Goal: Use online tool/utility: Use online tool/utility

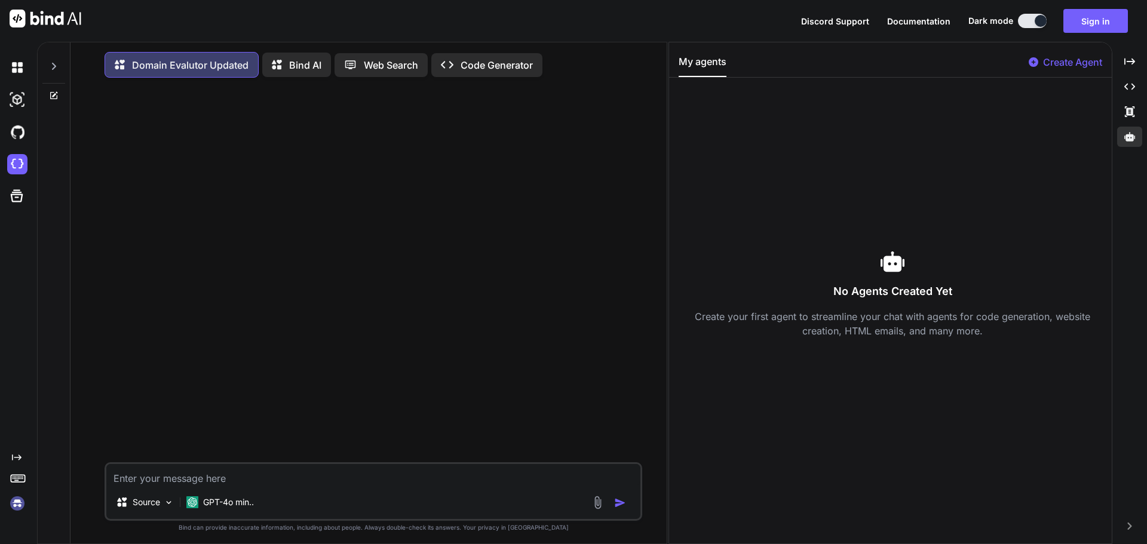
scroll to position [5, 0]
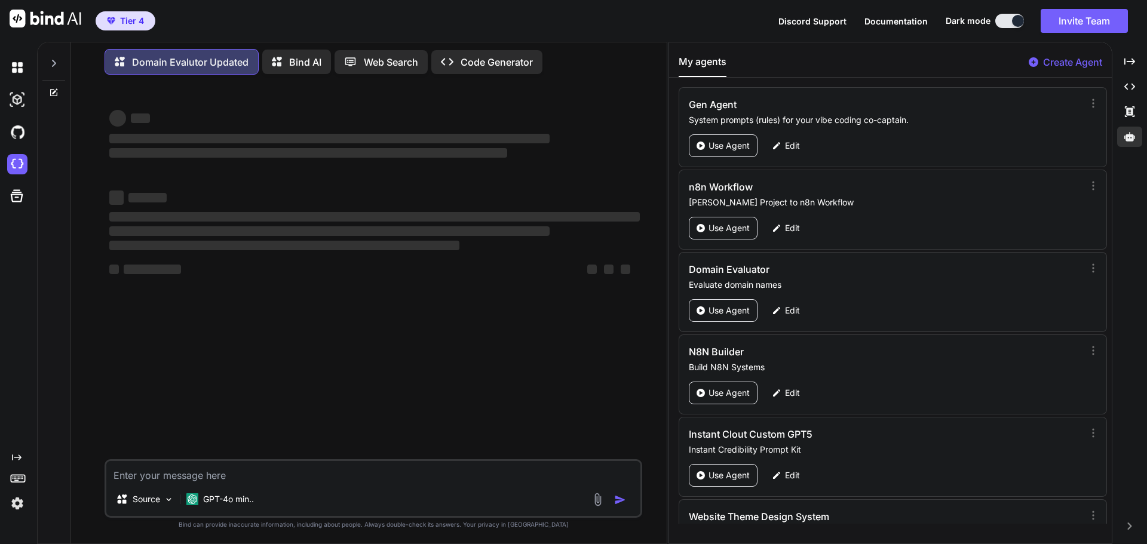
type textarea "x"
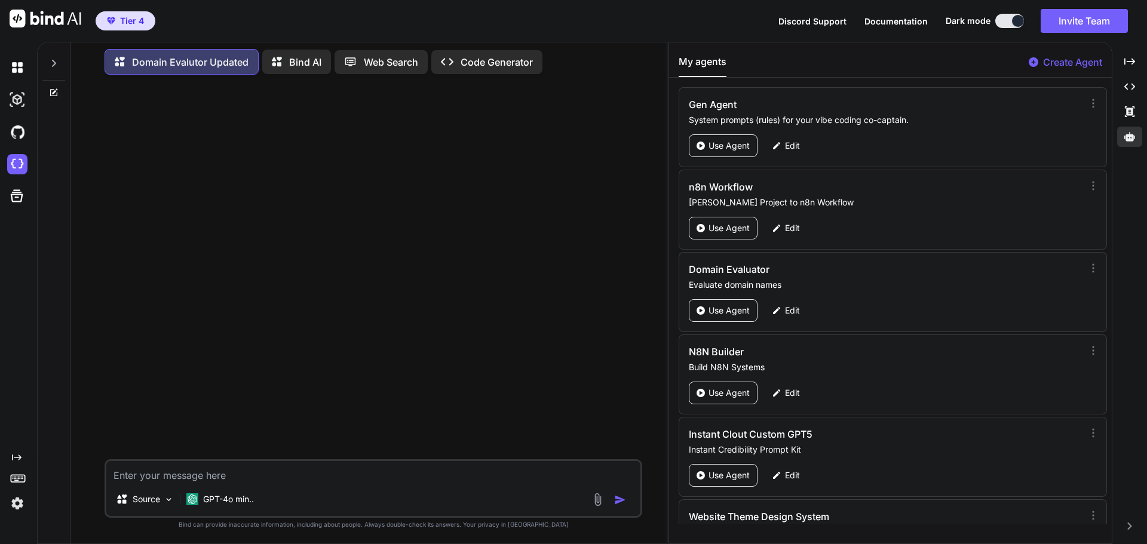
click at [223, 480] on textarea at bounding box center [373, 472] width 534 height 22
paste textarea "[DOMAIN_NAME]"
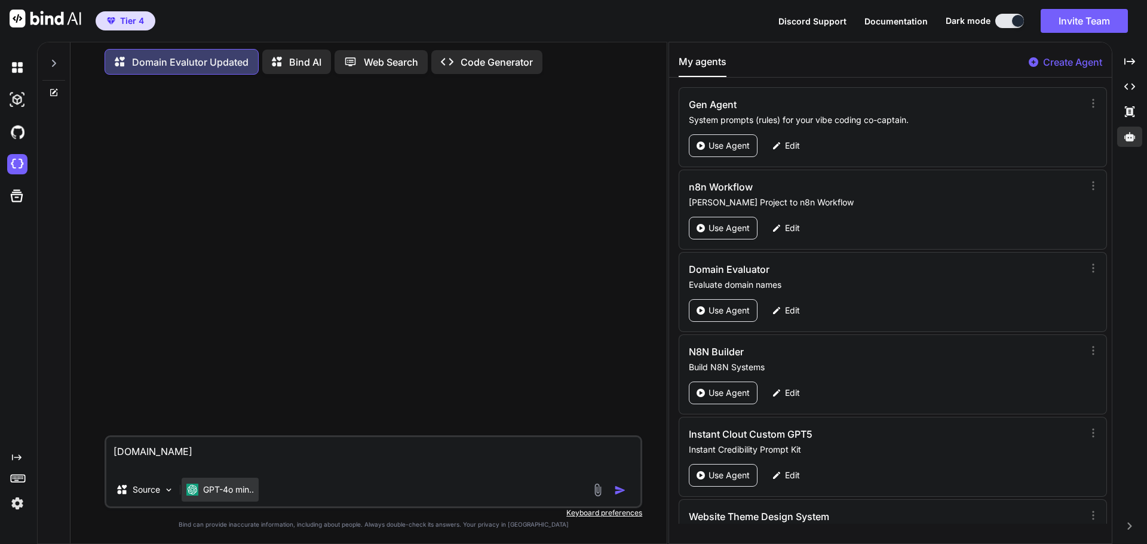
type textarea "[DOMAIN_NAME]"
click at [235, 498] on div "GPT-4o min.." at bounding box center [220, 490] width 77 height 24
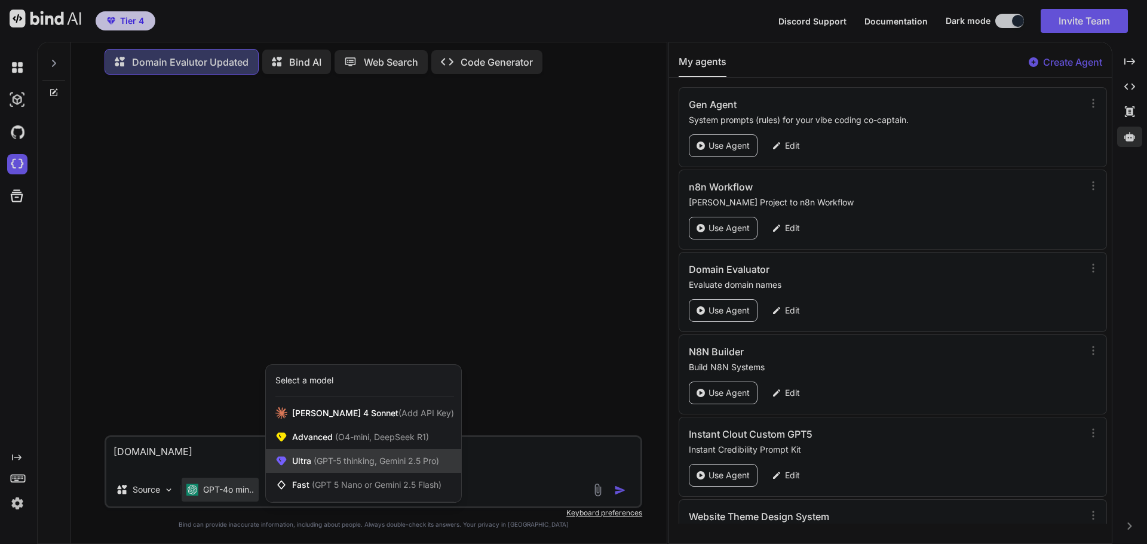
click at [335, 466] on span "(GPT-5 thinking, Gemini 2.5 Pro)" at bounding box center [375, 461] width 128 height 10
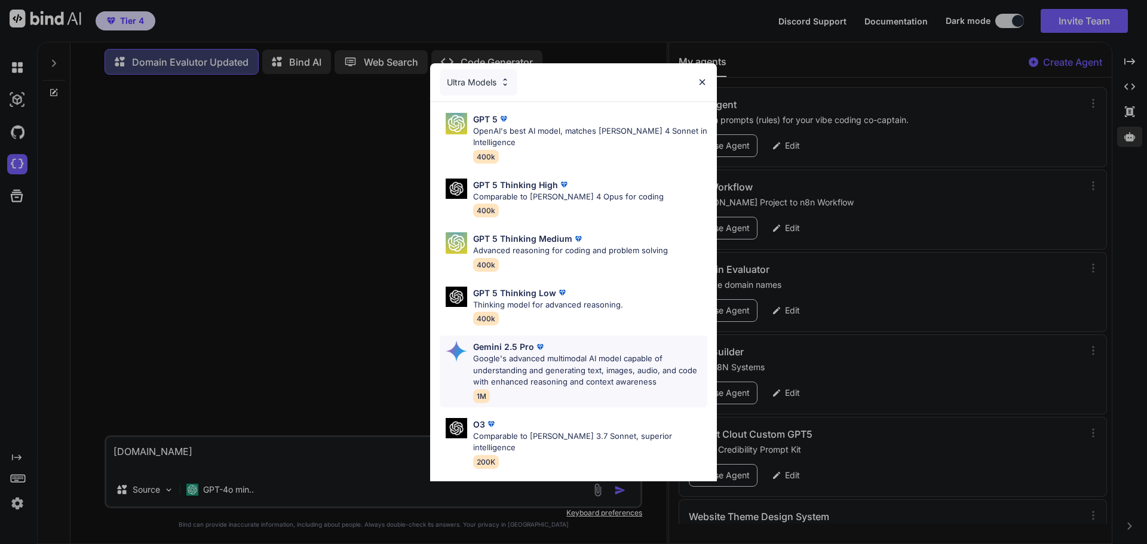
click at [544, 361] on p "Google's advanced multimodal AI model capable of understanding and generating t…" at bounding box center [590, 370] width 234 height 35
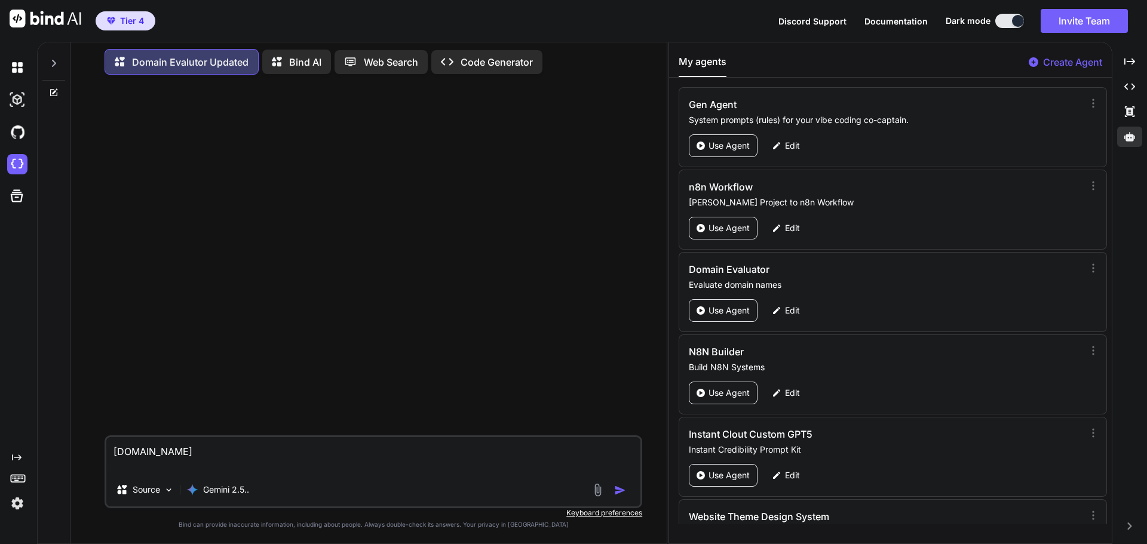
click at [616, 493] on img "button" at bounding box center [620, 490] width 12 height 12
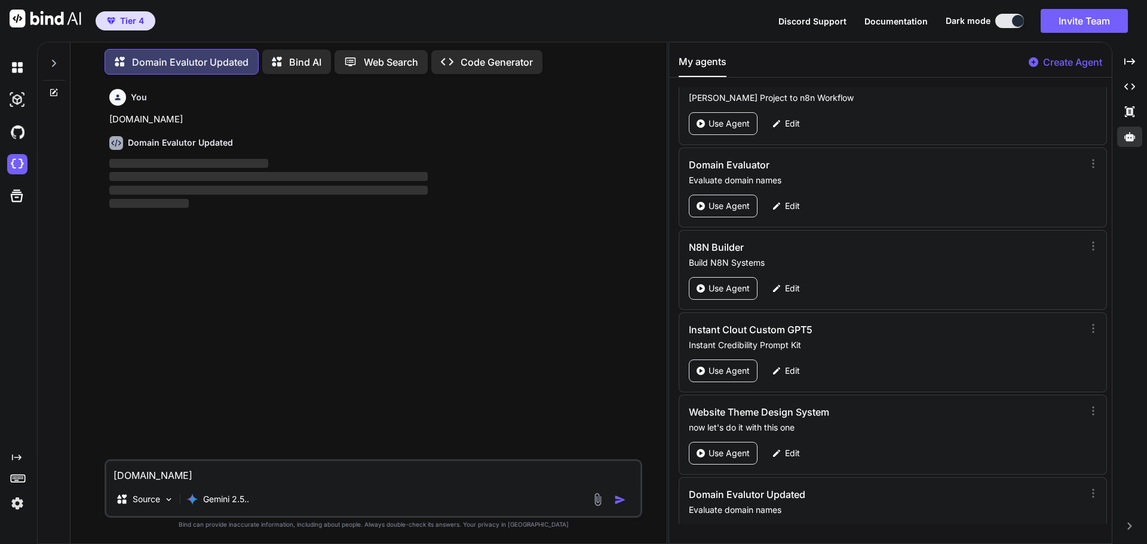
scroll to position [140, 0]
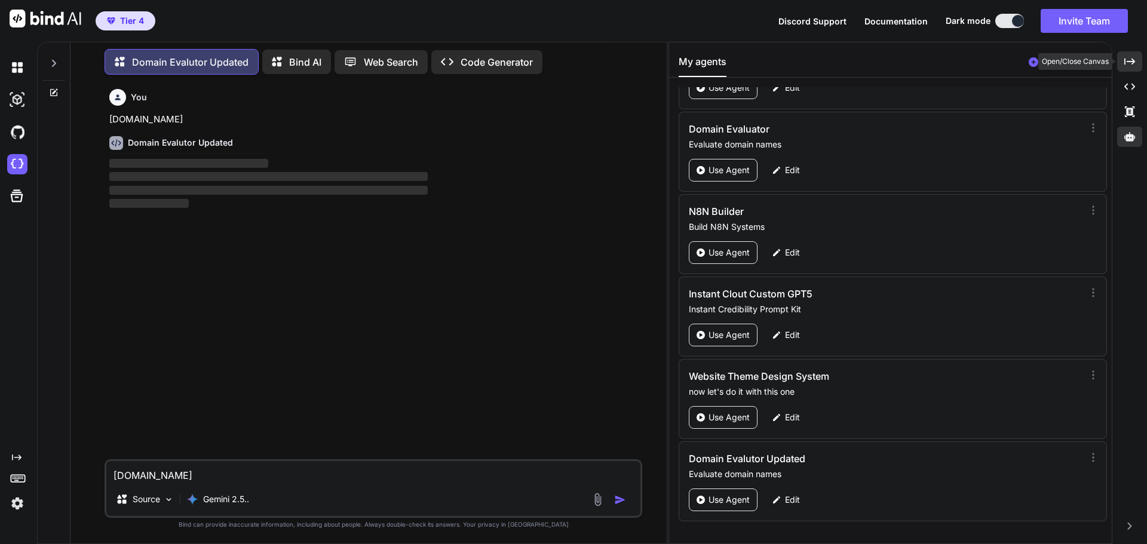
click at [1126, 65] on icon "Created with Pixso." at bounding box center [1129, 61] width 11 height 11
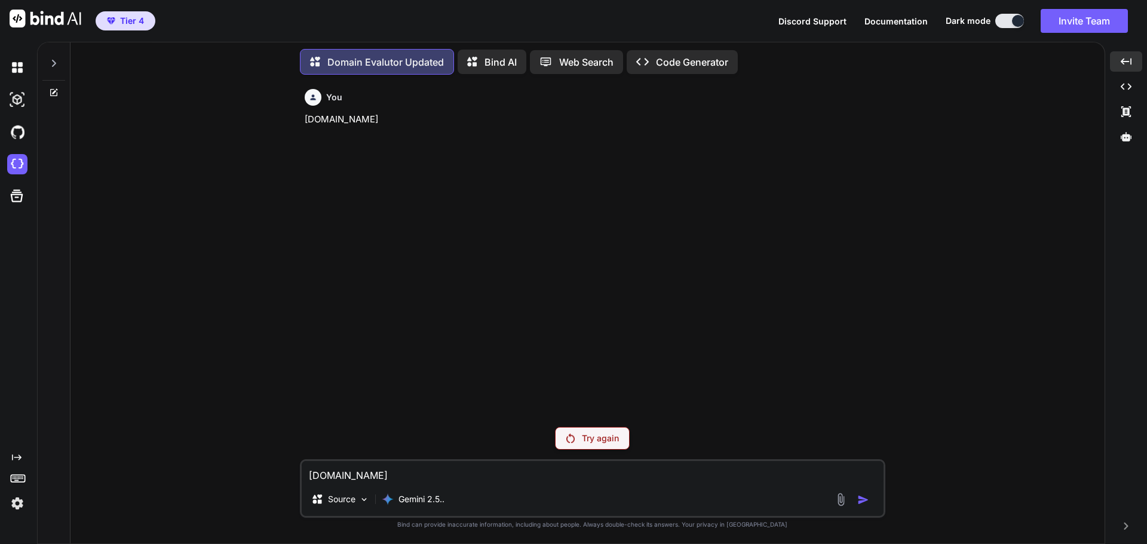
click at [583, 436] on p "Try again" at bounding box center [600, 438] width 37 height 12
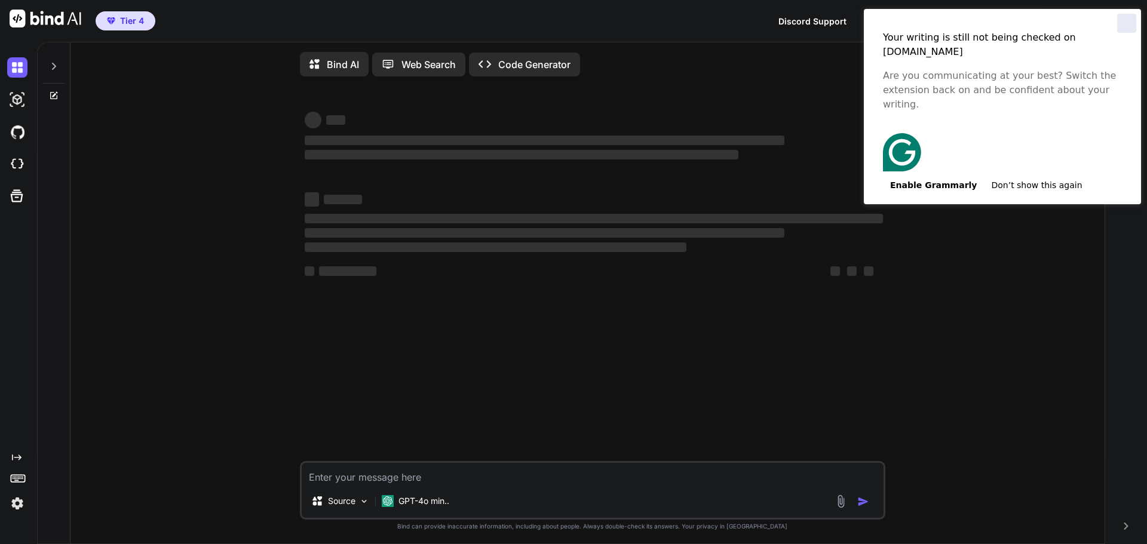
click at [1125, 25] on div "Close" at bounding box center [1126, 23] width 19 height 19
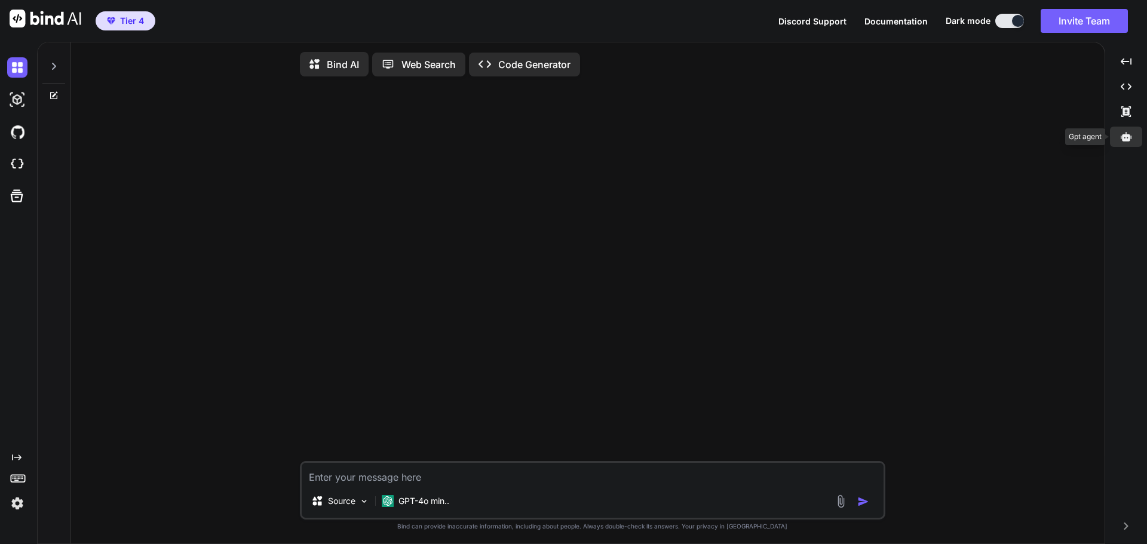
click at [1121, 136] on icon at bounding box center [1125, 136] width 11 height 9
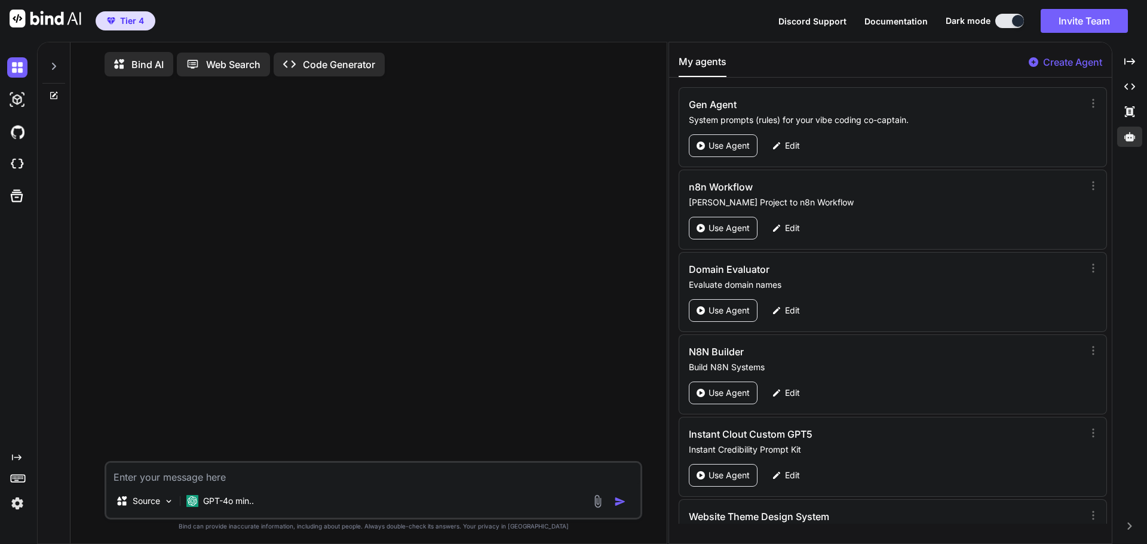
scroll to position [140, 0]
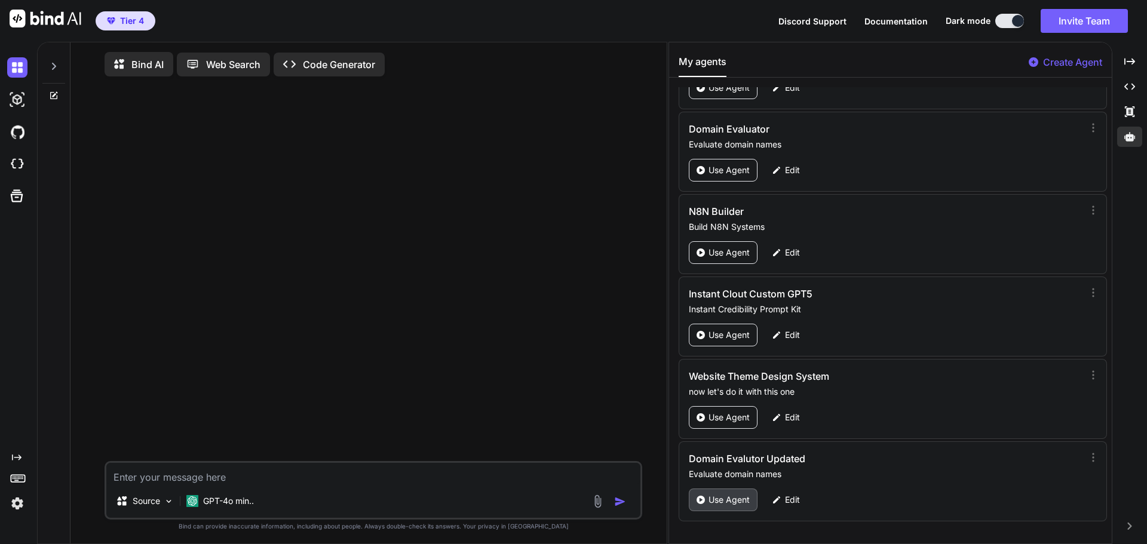
click at [743, 500] on p "Use Agent" at bounding box center [728, 500] width 41 height 12
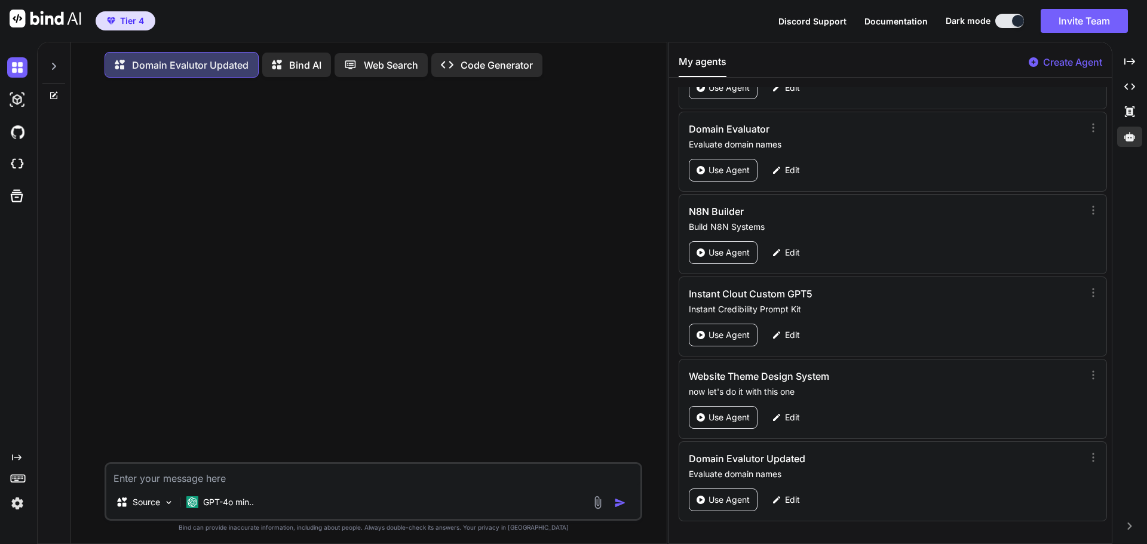
type textarea "x"
click at [189, 479] on textarea at bounding box center [373, 475] width 534 height 22
paste textarea "[DOMAIN_NAME]"
type textarea "[DOMAIN_NAME]"
type textarea "x"
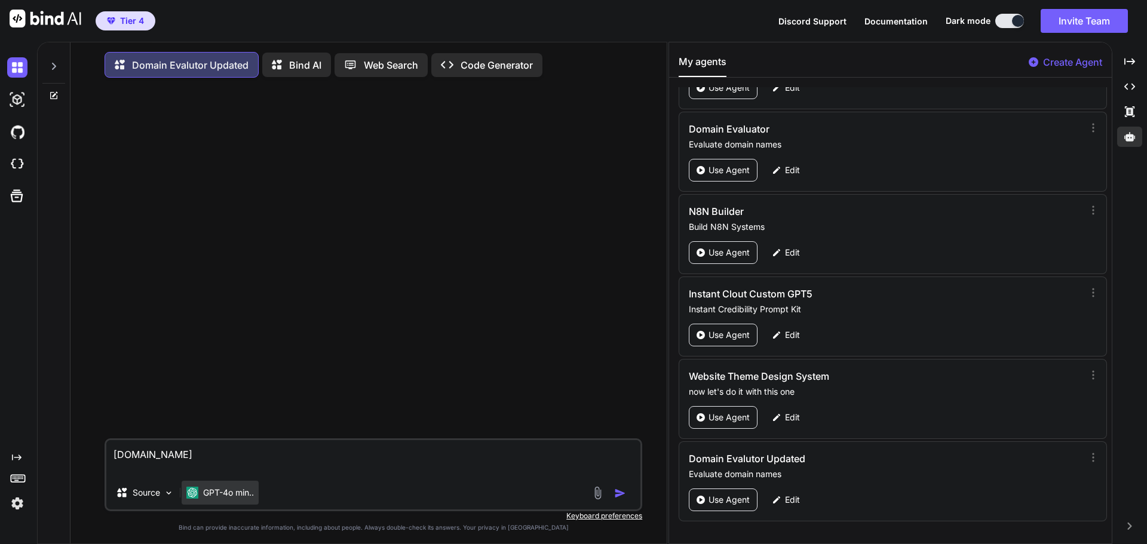
type textarea "[DOMAIN_NAME]"
click at [235, 499] on p "GPT-4o min.." at bounding box center [228, 493] width 51 height 12
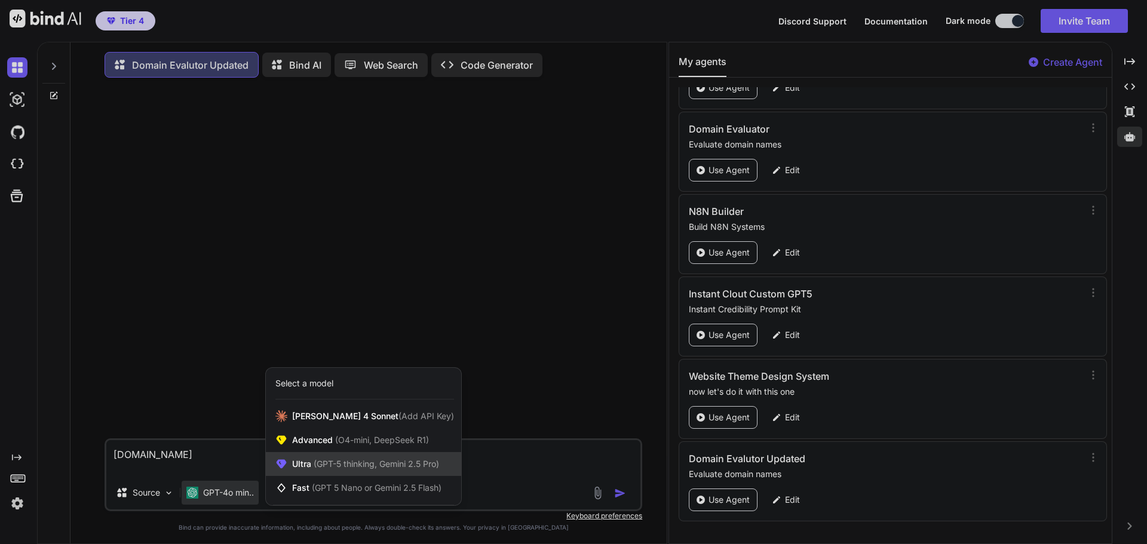
click at [325, 462] on span "(GPT-5 thinking, Gemini 2.5 Pro)" at bounding box center [375, 464] width 128 height 10
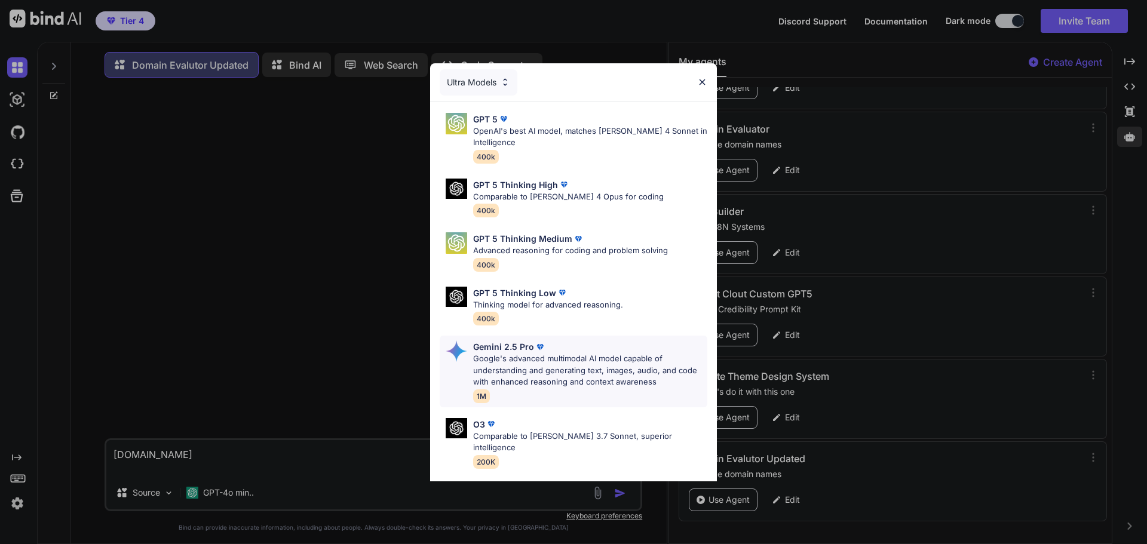
click at [552, 353] on p "Google's advanced multimodal AI model capable of understanding and generating t…" at bounding box center [590, 370] width 234 height 35
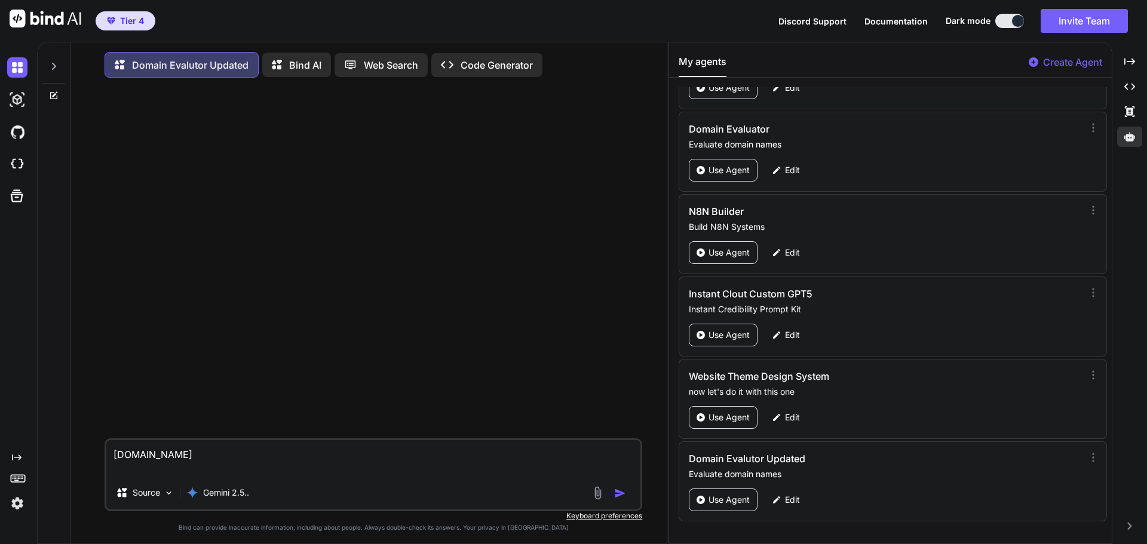
click at [619, 499] on img "button" at bounding box center [620, 493] width 12 height 12
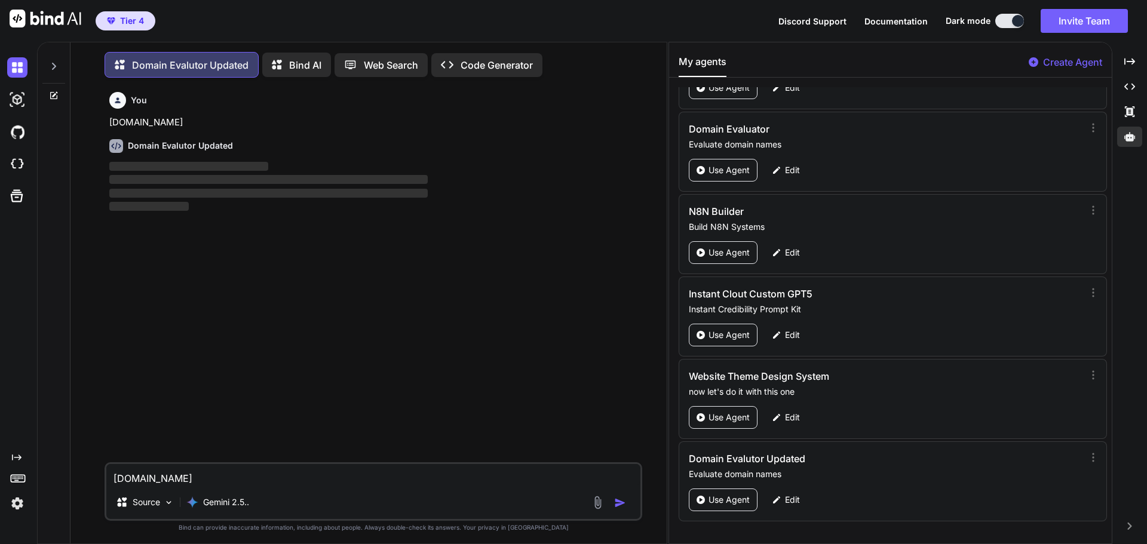
scroll to position [6, 0]
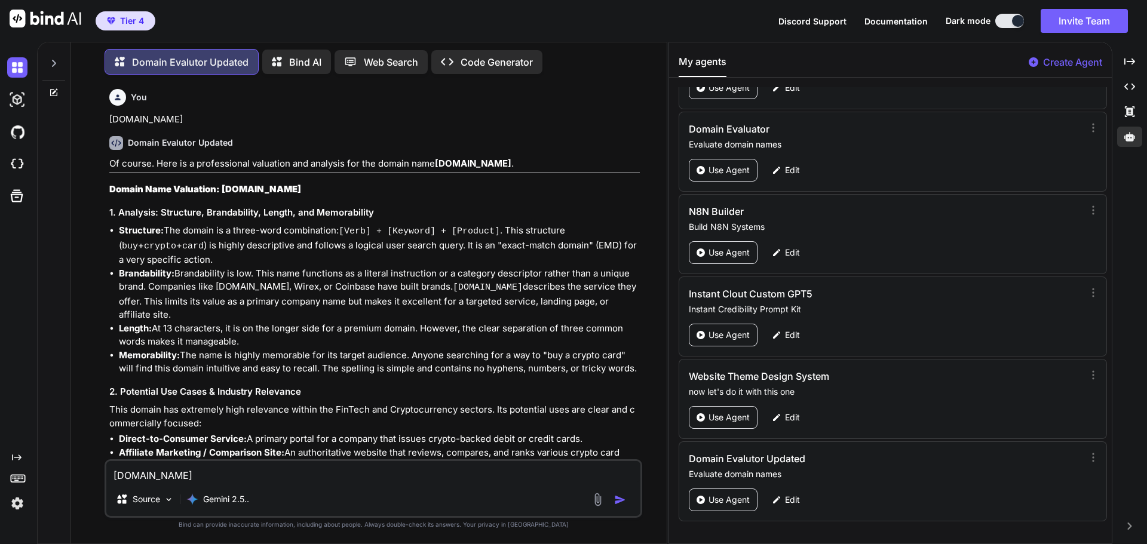
click at [284, 289] on li "Brandability: Brandability is low. This name functions as a literal instruction…" at bounding box center [379, 294] width 521 height 55
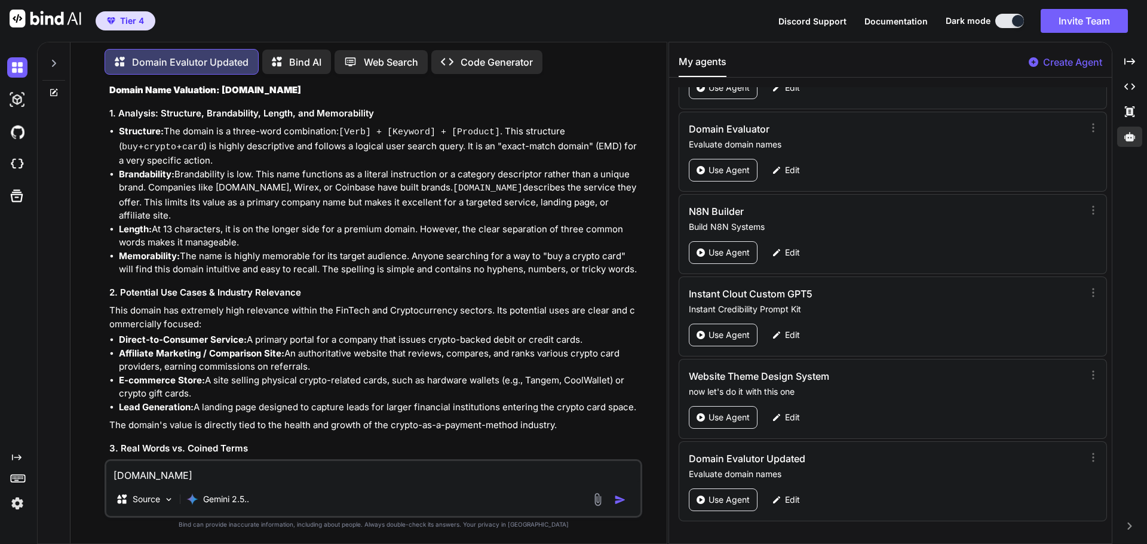
scroll to position [0, 0]
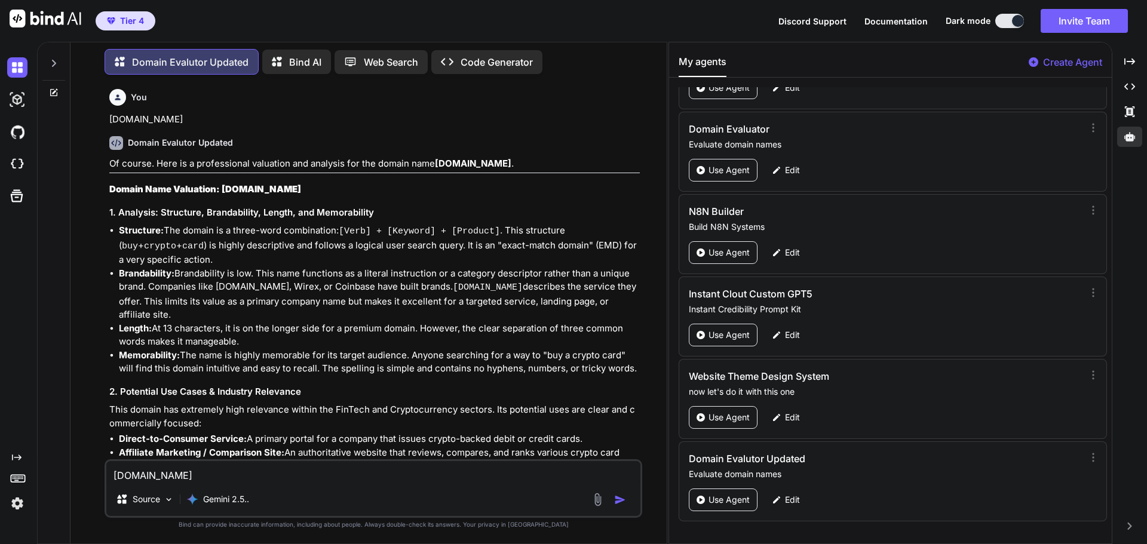
click at [364, 364] on li "Memorability: The name is highly memorable for its target audience. Anyone sear…" at bounding box center [379, 362] width 521 height 27
type textarea "x"
click at [170, 478] on textarea "[DOMAIN_NAME]" at bounding box center [373, 472] width 534 height 22
paste textarea "[DOMAIN_NAME]"
type textarea "[DOMAIN_NAME]"
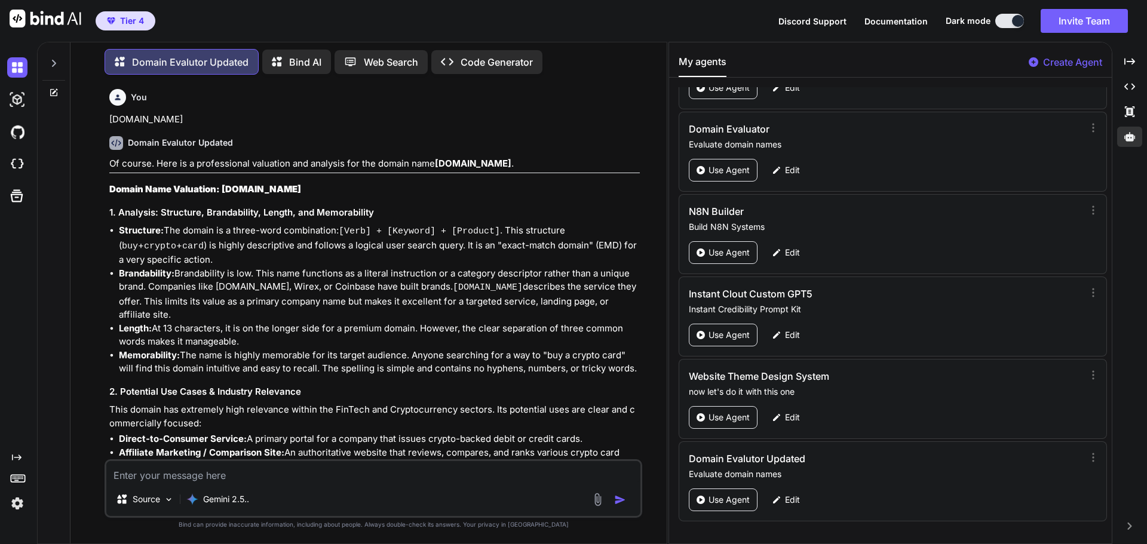
type textarea "x"
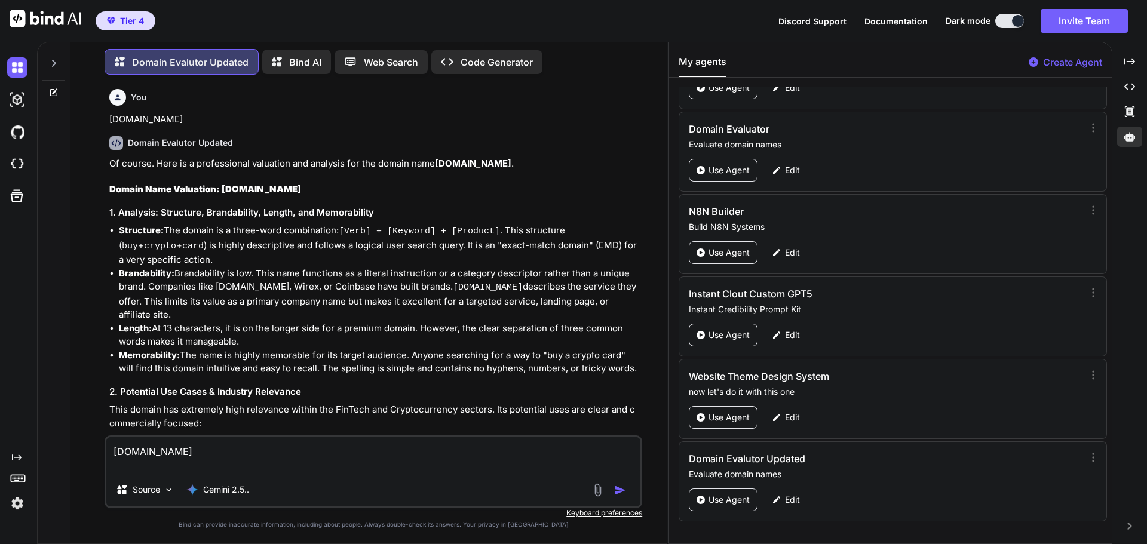
click at [181, 455] on textarea "[DOMAIN_NAME]" at bounding box center [373, 455] width 534 height 36
type textarea "buycryptocar.com"
type textarea "x"
type textarea "buycryptoca.com"
type textarea "x"
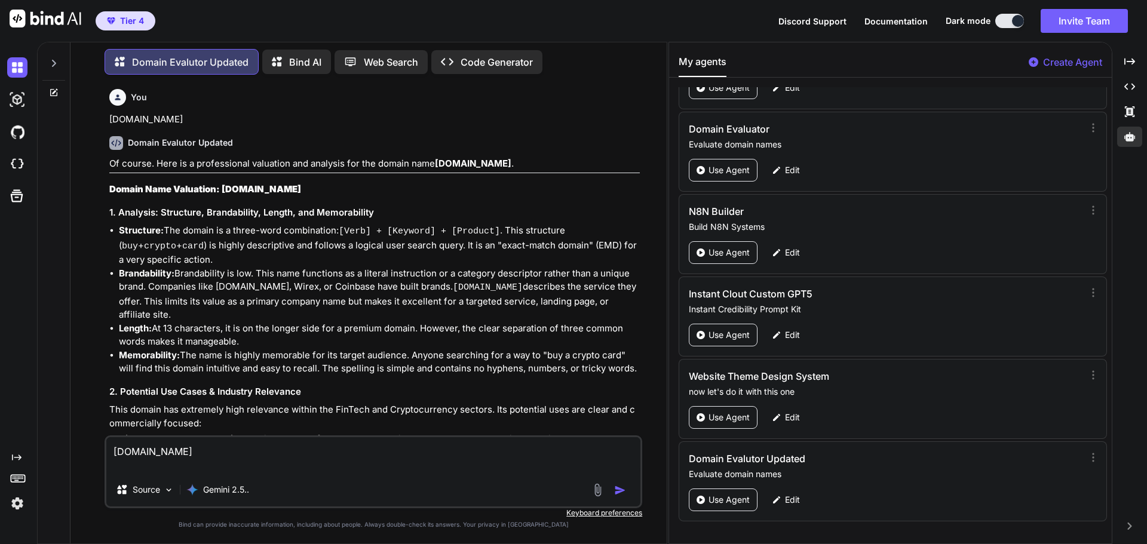
type textarea "buycryptoc.com"
type textarea "x"
type textarea "buycrypto.com"
type textarea "x"
type textarea "buycrypt.com"
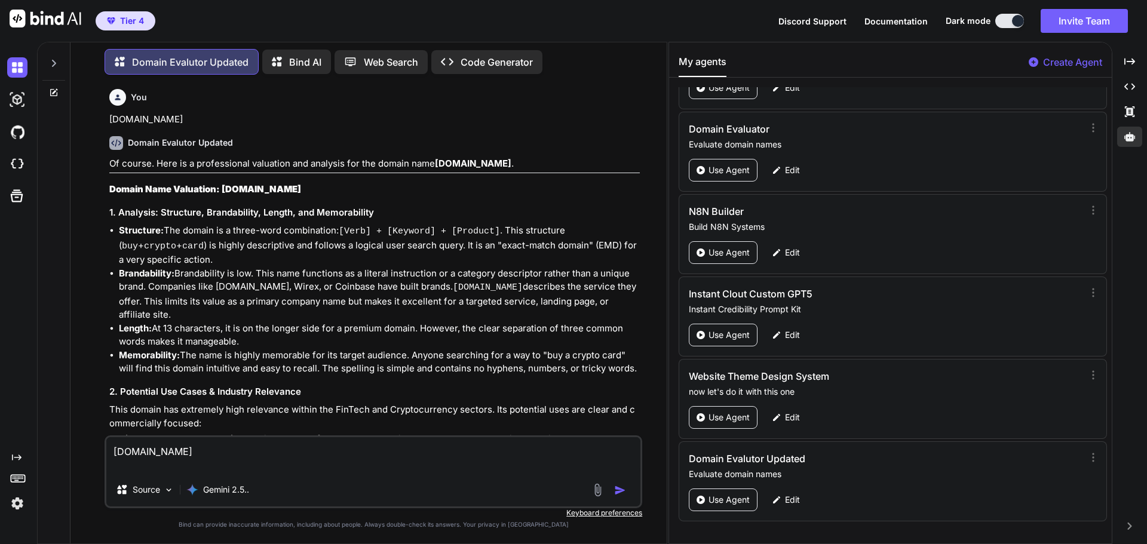
type textarea "x"
type textarea "buycryp.com"
type textarea "x"
type textarea "buycry.com"
type textarea "x"
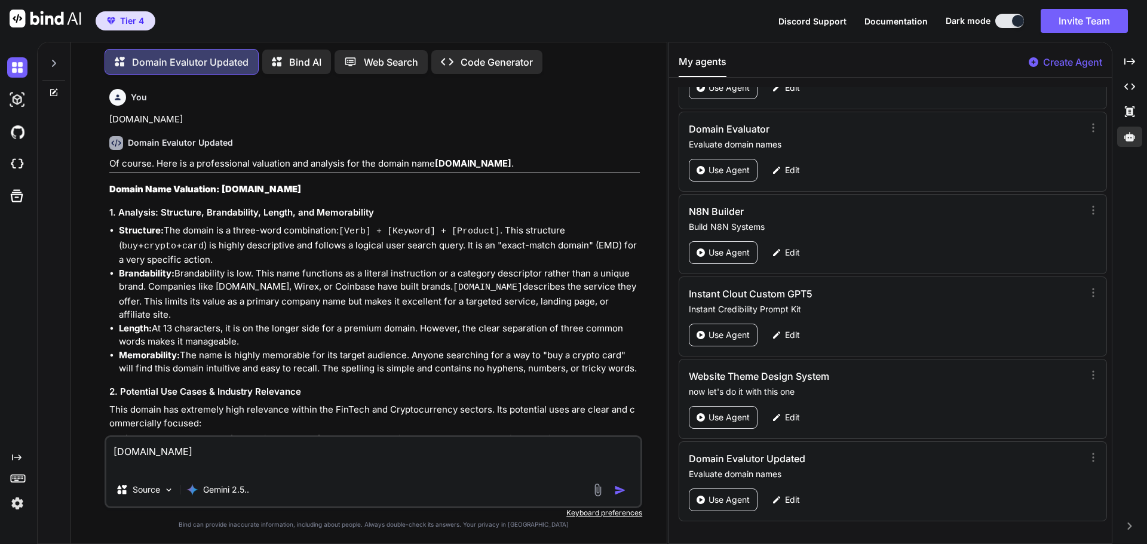
type textarea "buycr.com"
type textarea "x"
type textarea "buyc.com"
type textarea "x"
type textarea "buy.com"
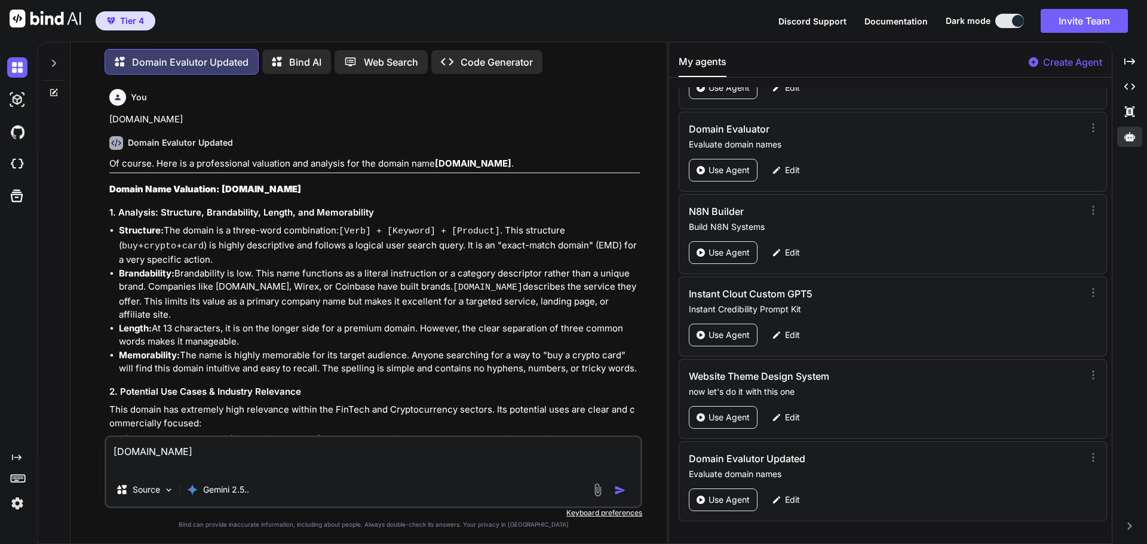
type textarea "x"
type textarea "bu.com"
type textarea "x"
type textarea "b.com"
type textarea "x"
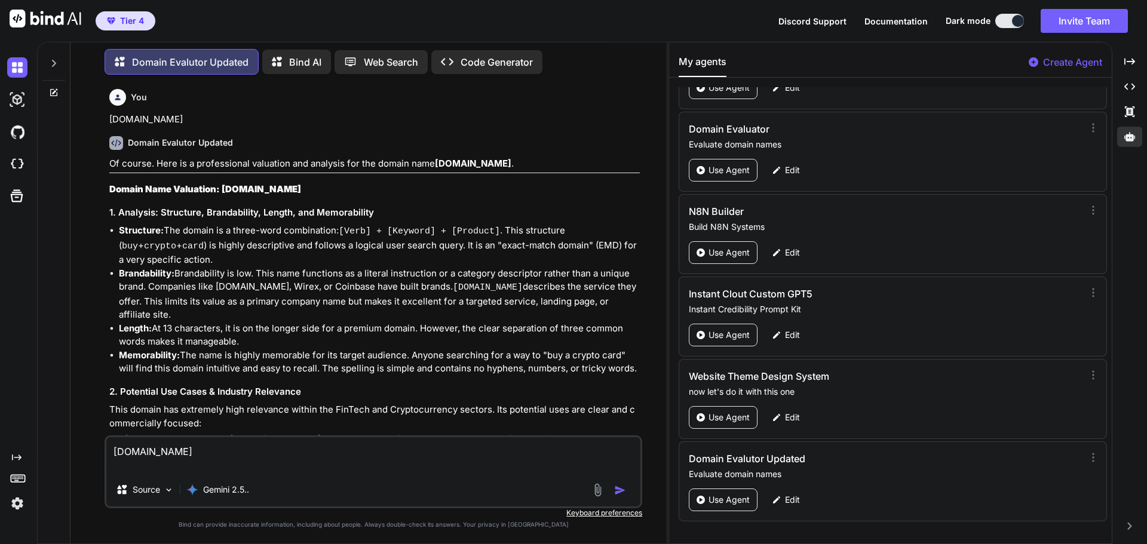
type textarea ".com"
type textarea "x"
type textarea "u.com"
type textarea "x"
type textarea "up.com"
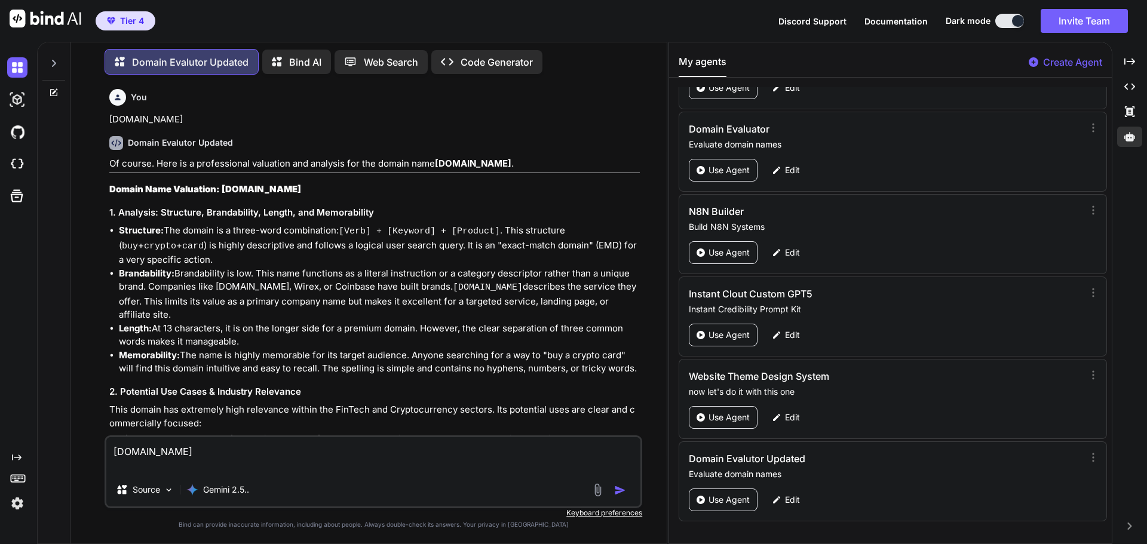
type textarea "x"
type textarea "upp.com"
type textarea "x"
type textarea "uppe.com"
type textarea "x"
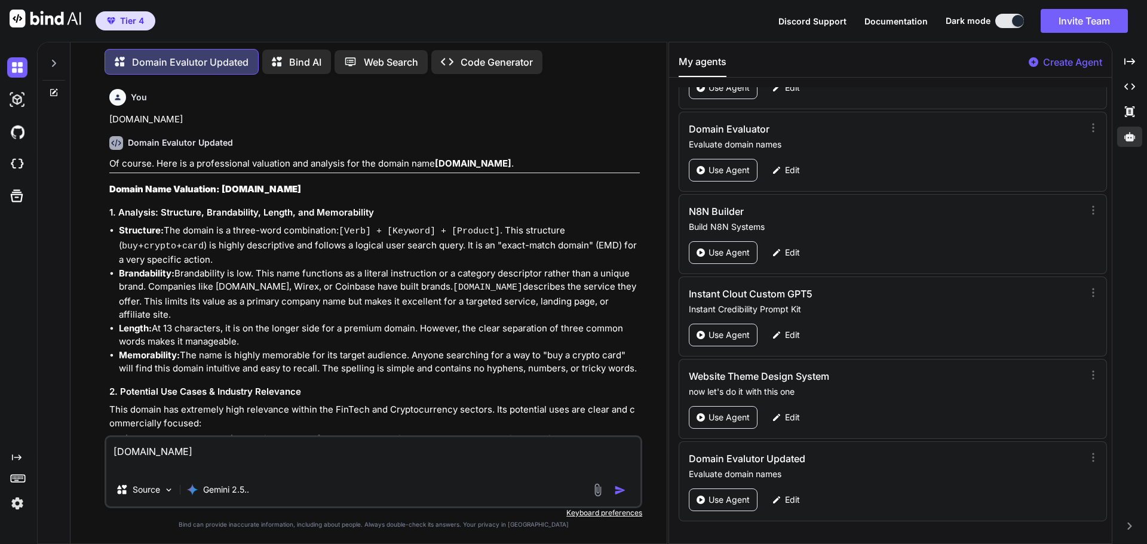
type textarea "upper.com"
type textarea "x"
type textarea "upperf.com"
type textarea "x"
type textarea "upperfi.com"
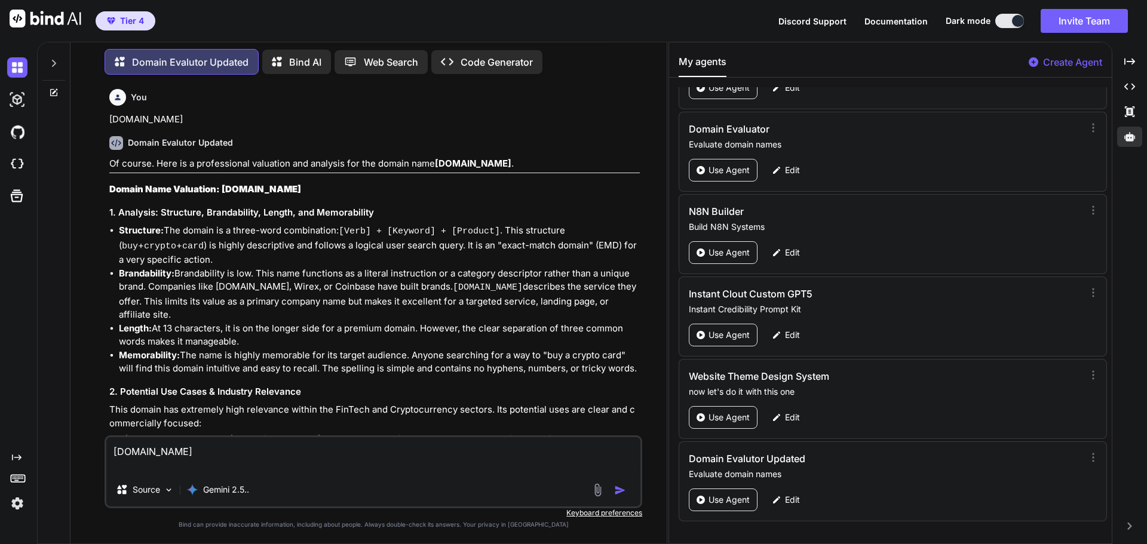
type textarea "x"
type textarea "upperfix.com"
type textarea "x"
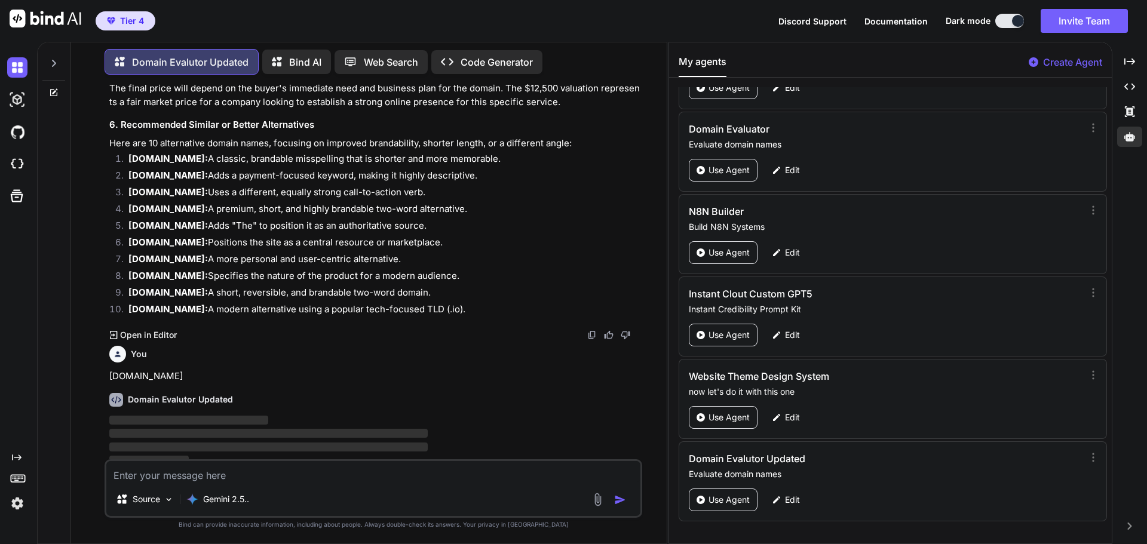
scroll to position [833, 0]
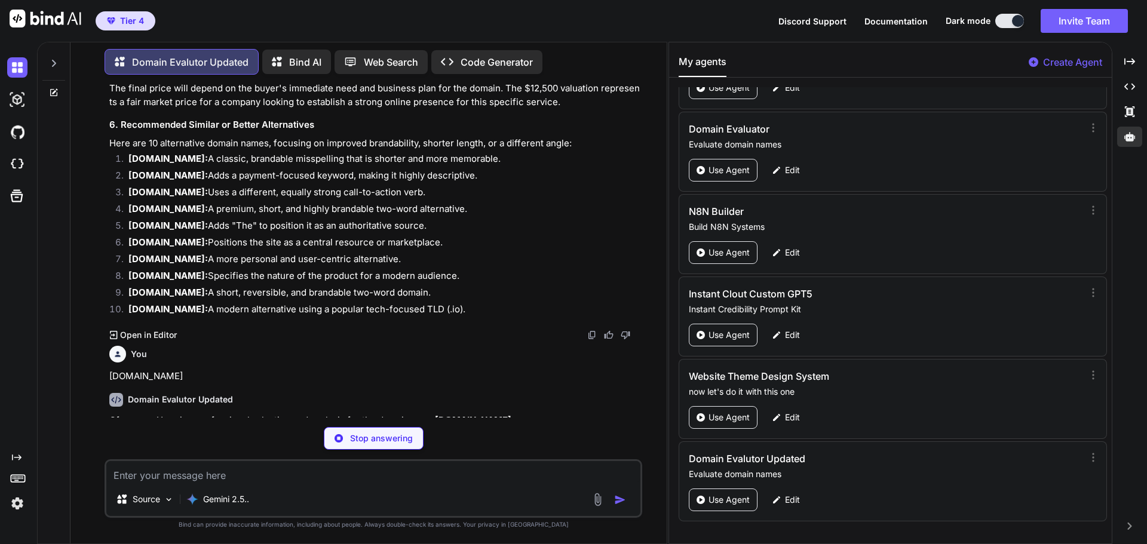
click at [297, 414] on p "Of course. Here is a professional valuation and analysis for the domain name up…" at bounding box center [374, 421] width 530 height 14
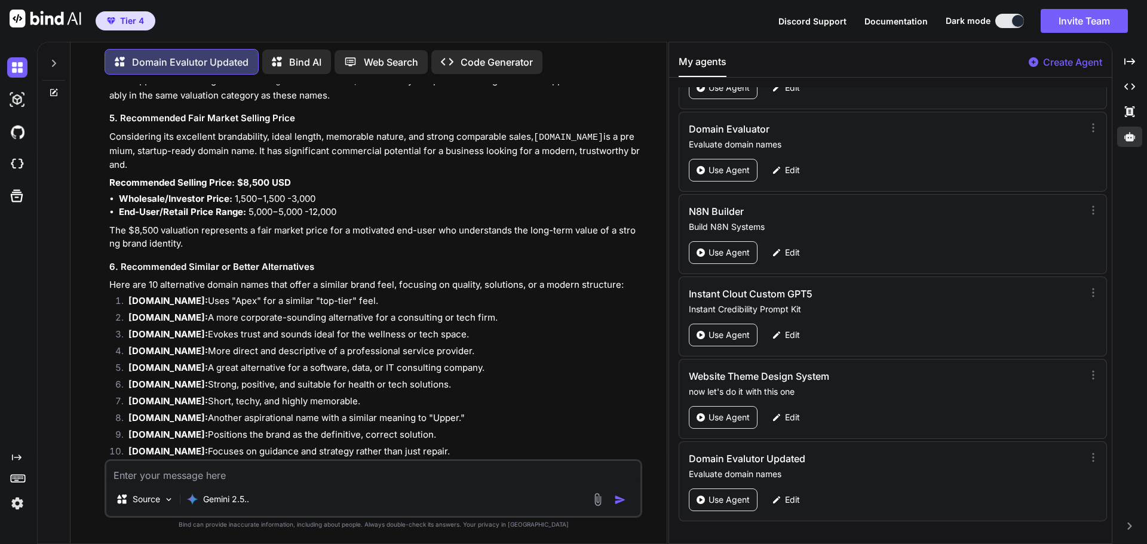
scroll to position [1735, 0]
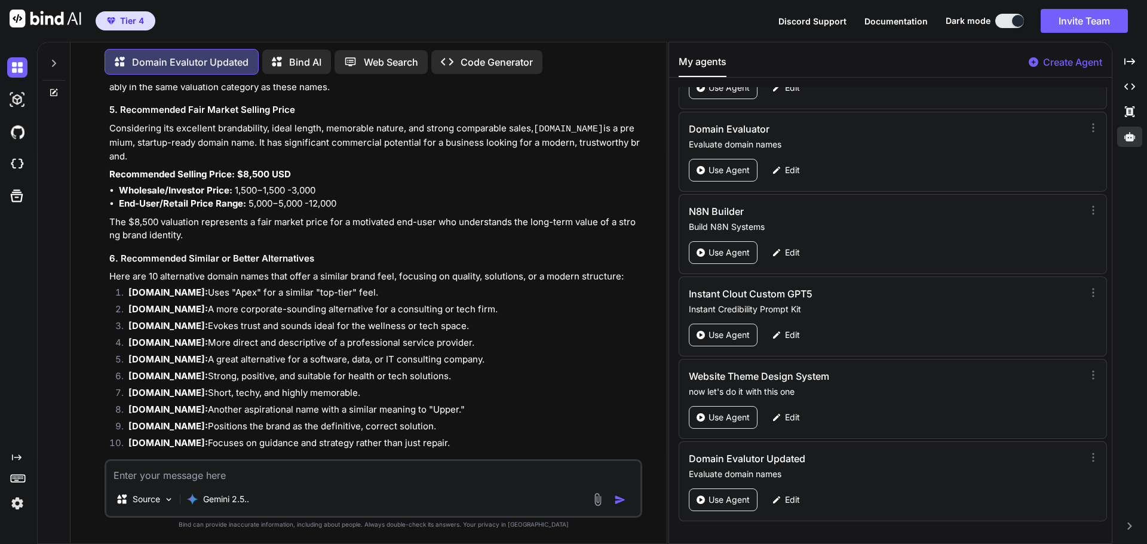
type textarea "x"
click at [179, 477] on textarea at bounding box center [373, 472] width 534 height 22
paste textarea "gratiscredit.com"
type textarea "gratiscredit.com"
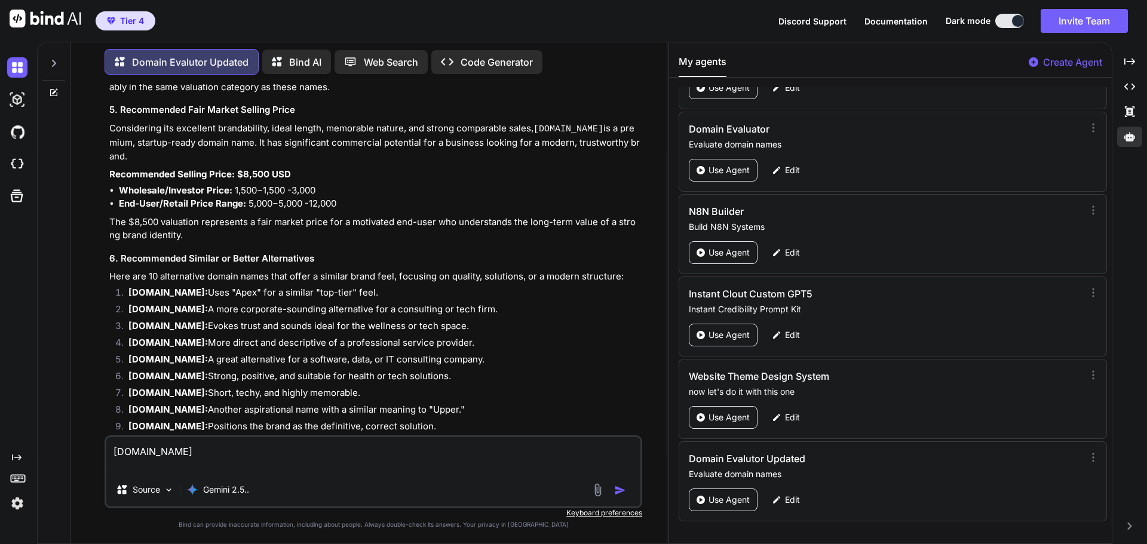
type textarea "x"
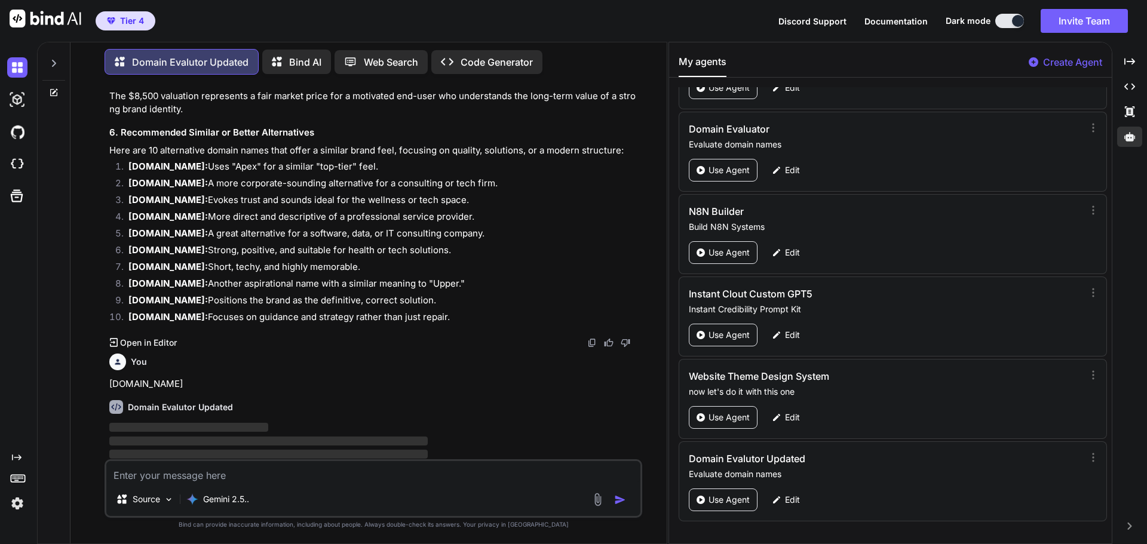
scroll to position [1861, 0]
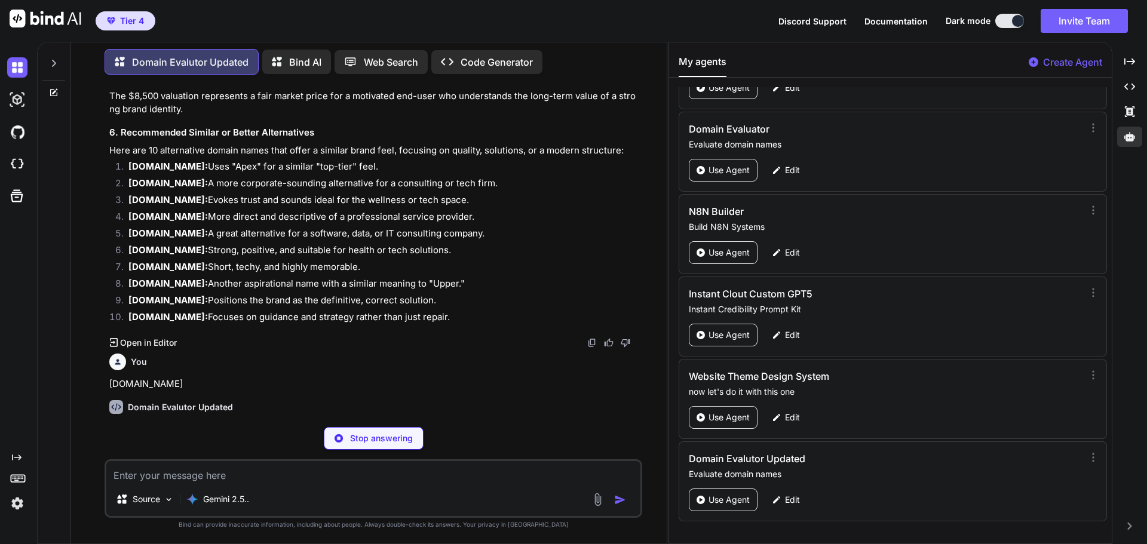
click at [485, 422] on strong "gratiscredit.com" at bounding box center [473, 427] width 76 height 11
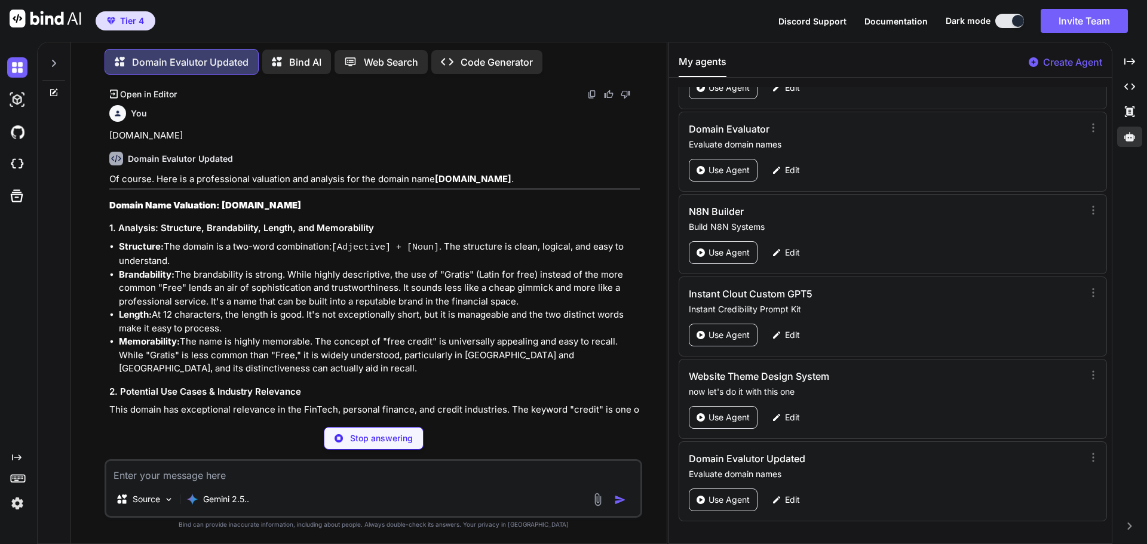
scroll to position [2148, 0]
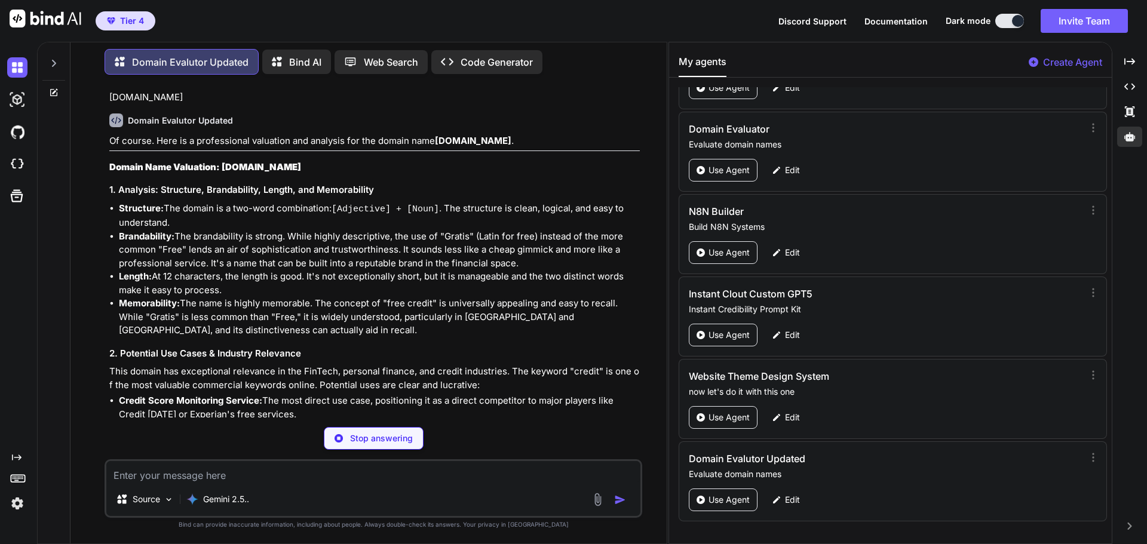
type textarea "x"
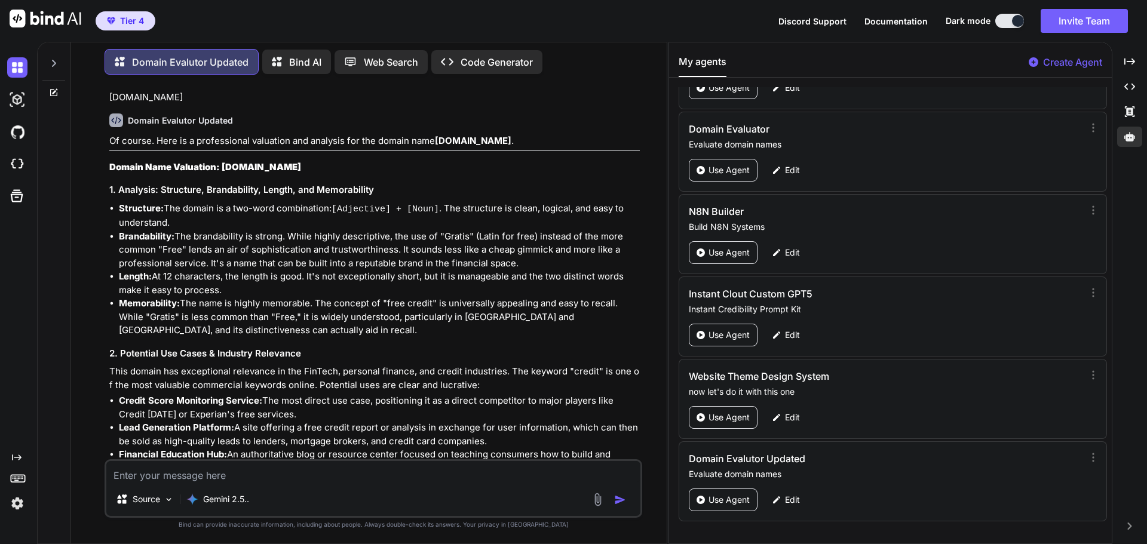
click at [376, 421] on li "Lead Generation Platform: A site offering a free credit report or analysis in e…" at bounding box center [379, 434] width 521 height 27
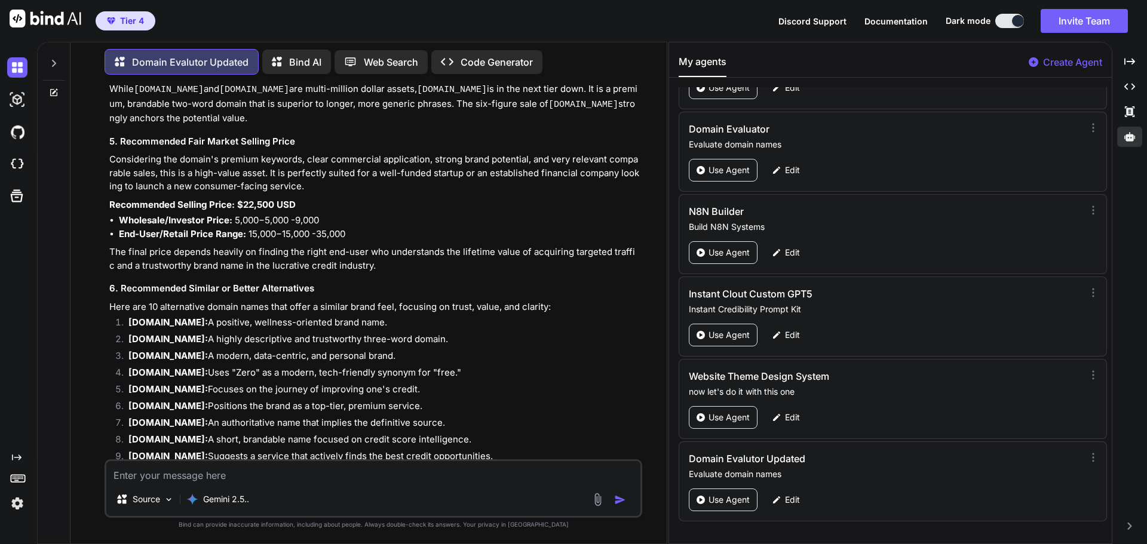
scroll to position [2803, 0]
